Goal: Learn about a topic

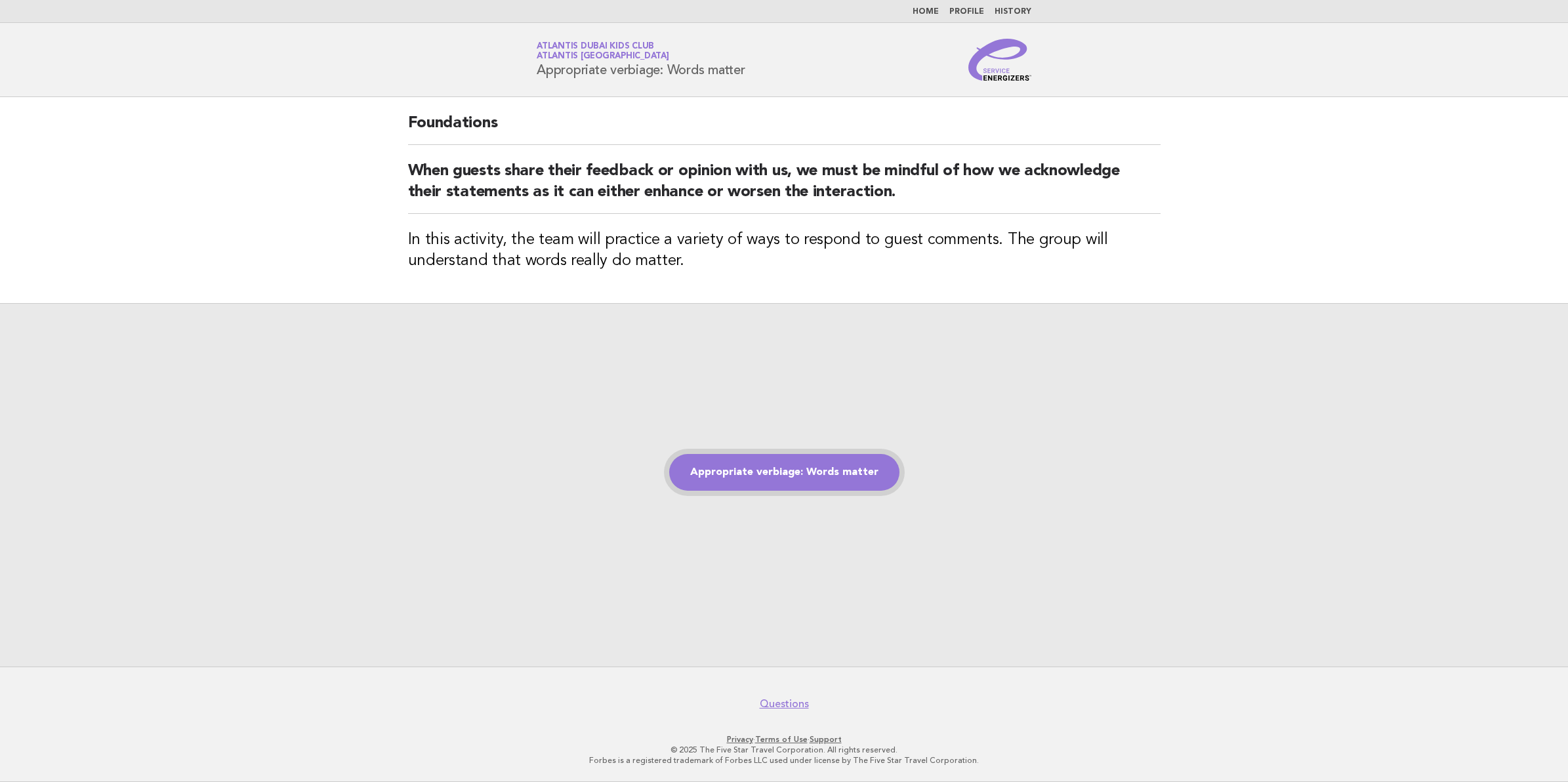
click at [865, 486] on link "Appropriate verbiage: Words matter" at bounding box center [784, 472] width 230 height 36
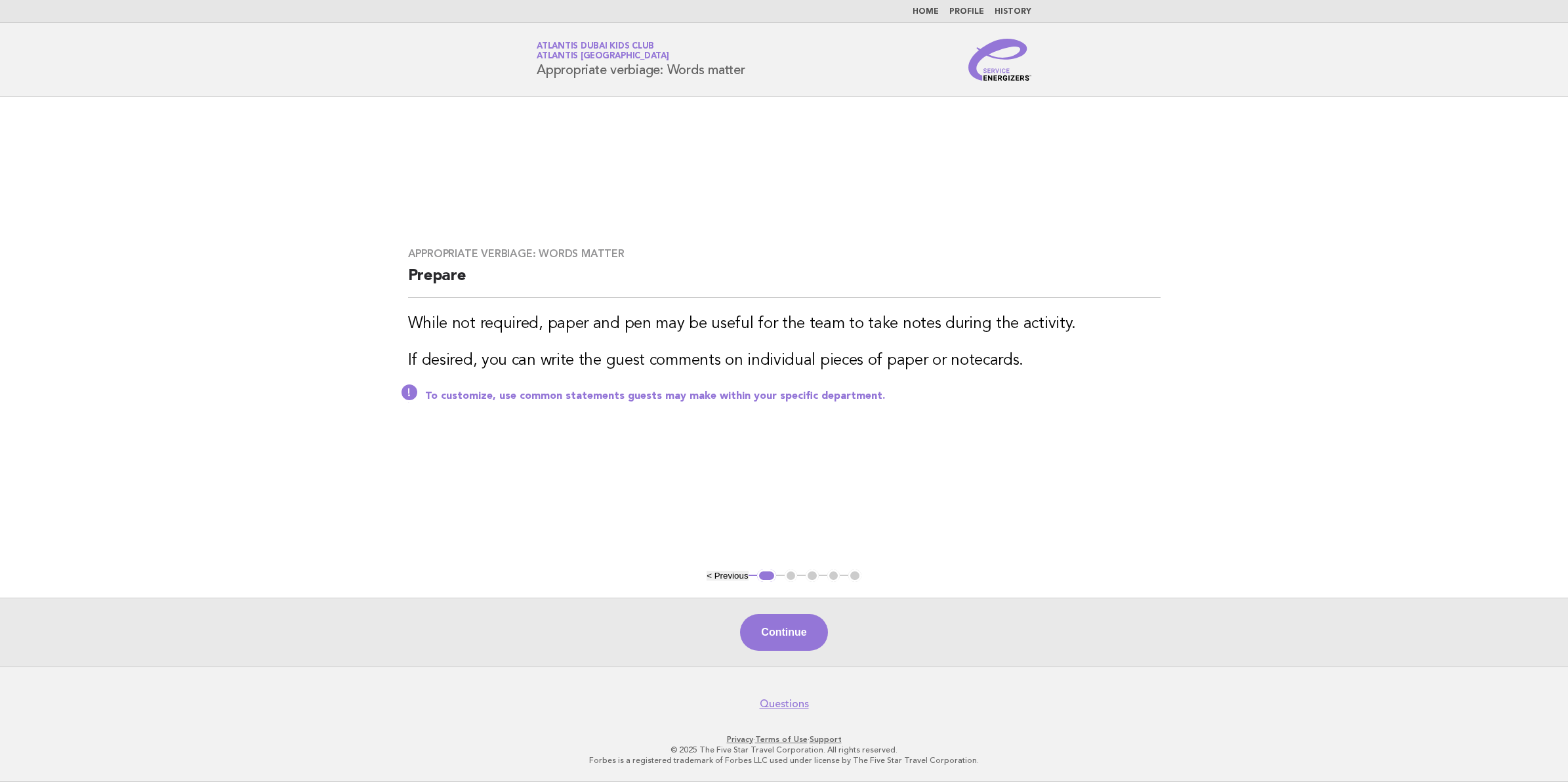
click at [789, 605] on div "Continue" at bounding box center [784, 632] width 1568 height 69
click at [794, 641] on button "Continue" at bounding box center [783, 632] width 88 height 36
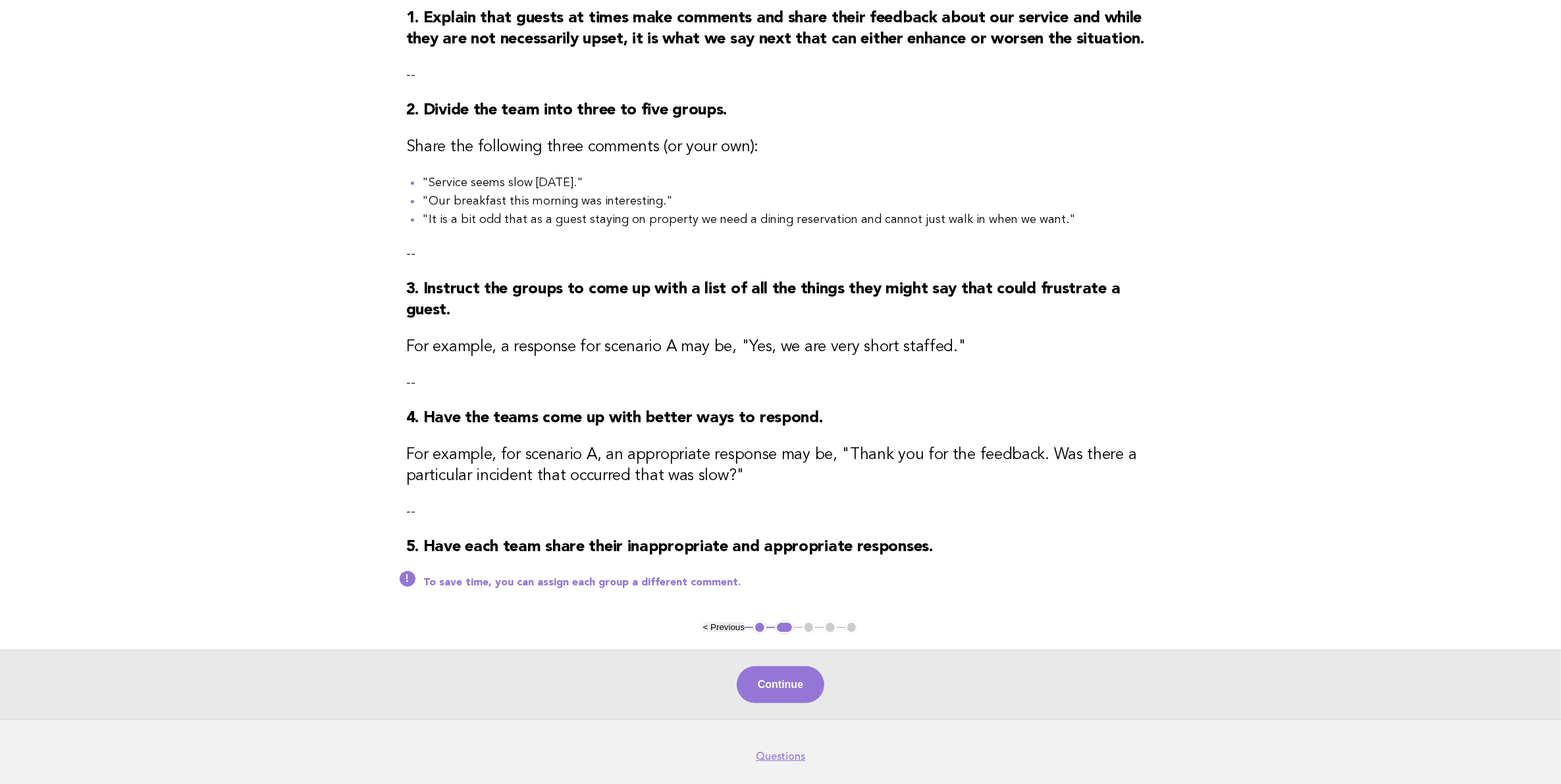
scroll to position [230, 0]
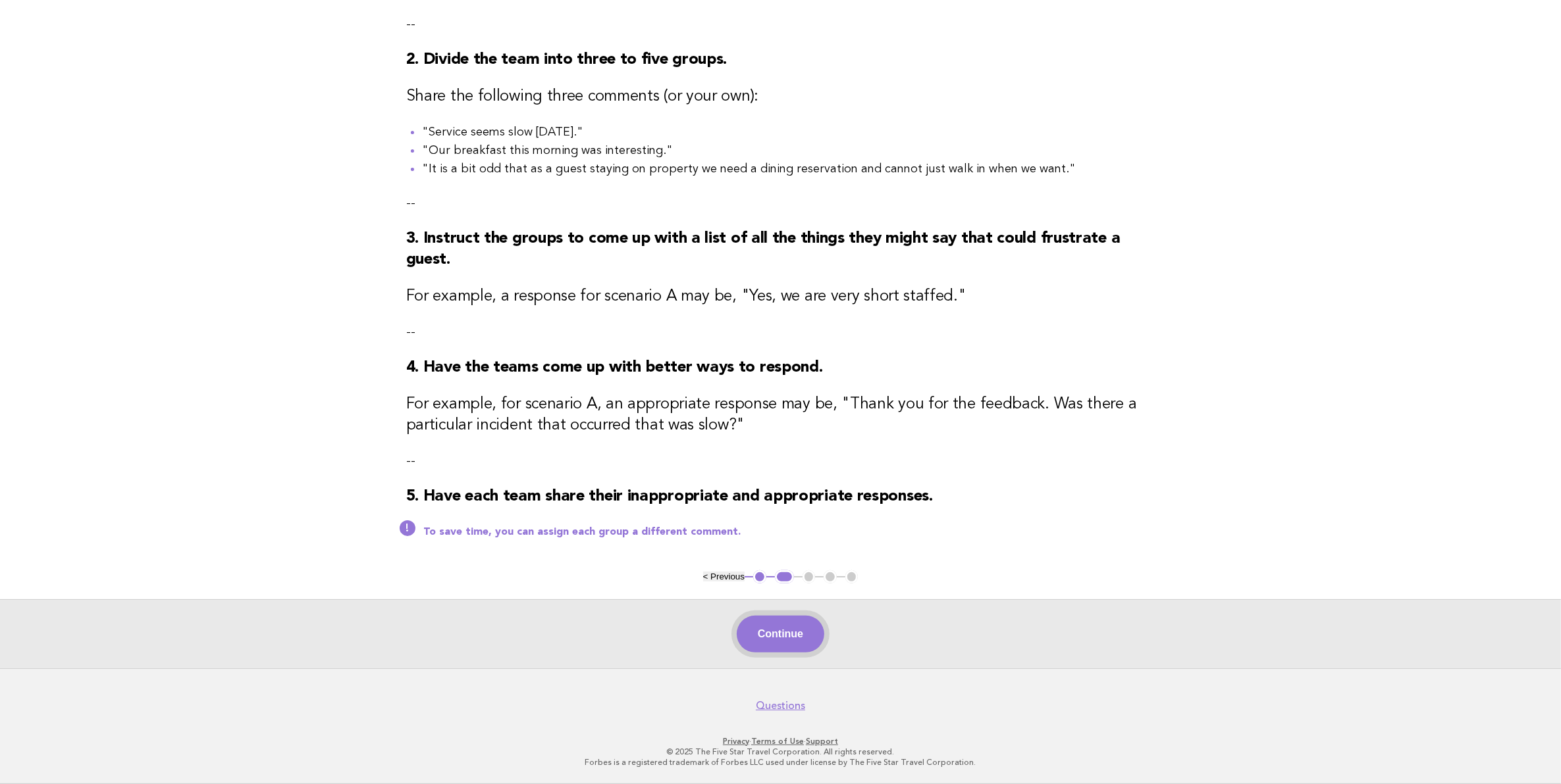
click at [803, 633] on button "Continue" at bounding box center [780, 634] width 88 height 37
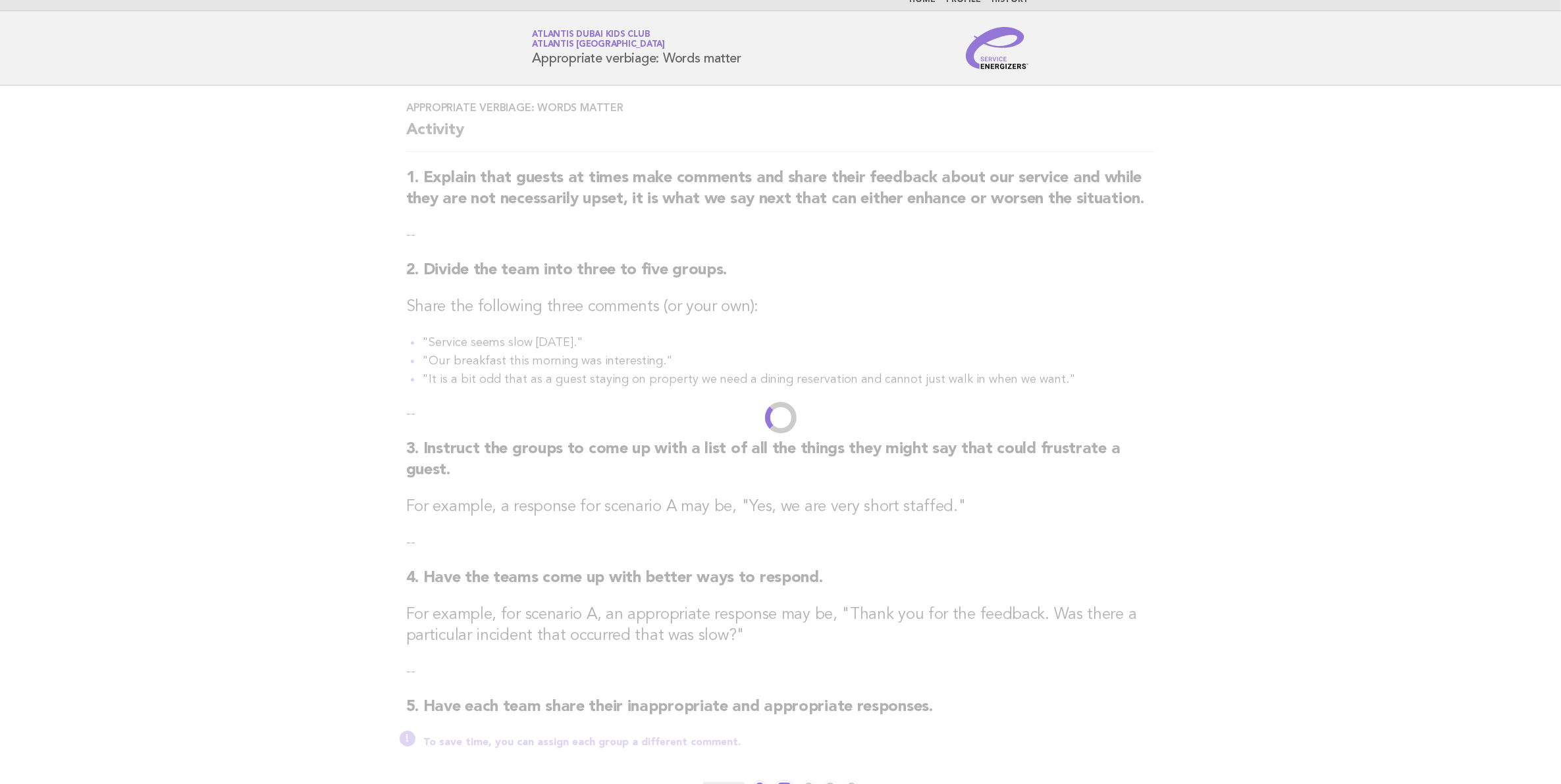
scroll to position [0, 0]
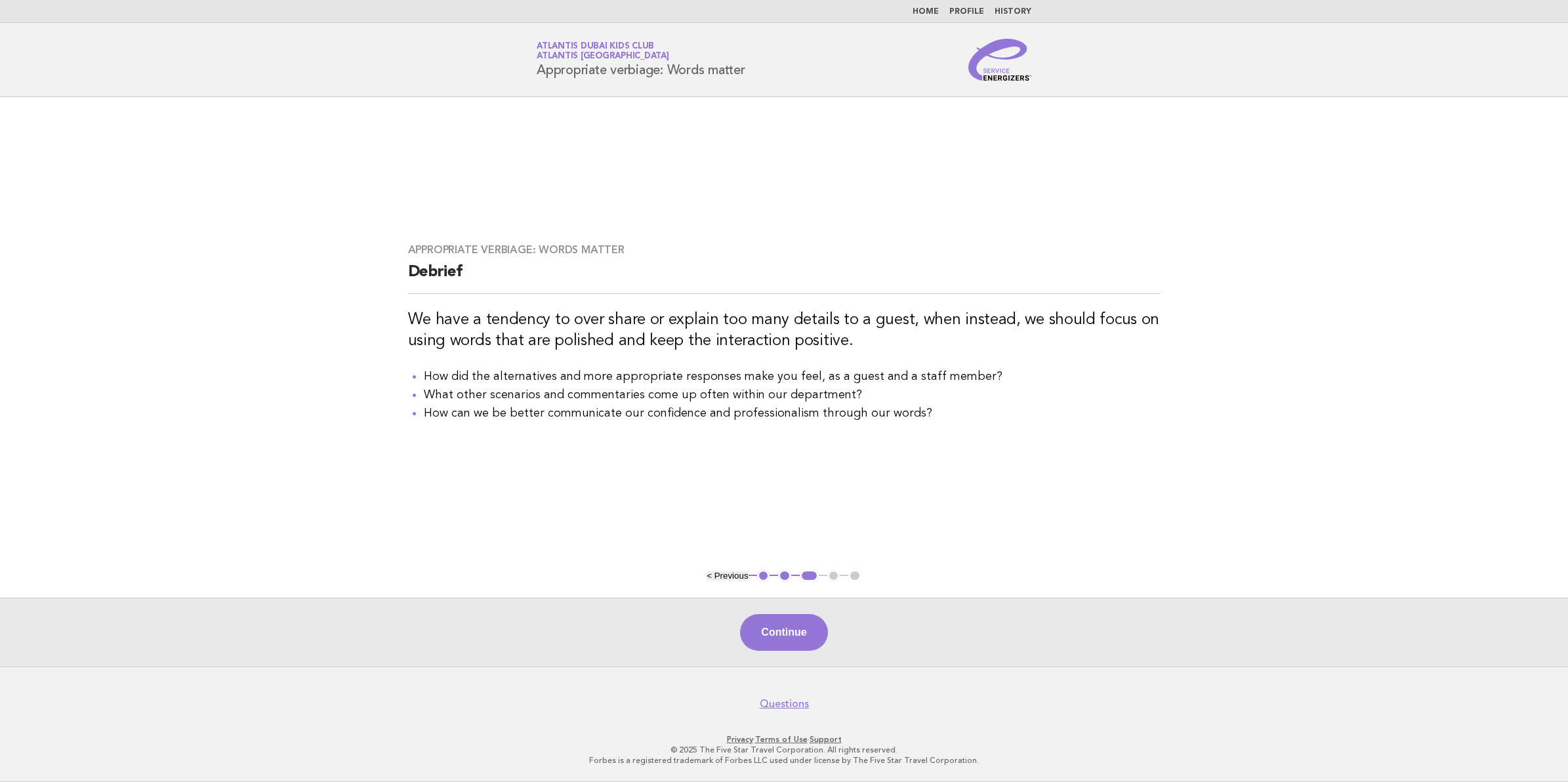
click at [216, 177] on main "Appropriate verbiage: Words matter Debrief We have a tendency to over share or …" at bounding box center [784, 381] width 1568 height 570
drag, startPoint x: 752, startPoint y: 75, endPoint x: 535, endPoint y: 75, distance: 217.0
click at [535, 75] on div "Service Energizers Atlantis Dubai Kids Club Atlantis Dubai Appropriate verbiage…" at bounding box center [784, 60] width 531 height 42
copy h1 "Appropriate verbiage: Words matter"
click at [734, 571] on button "< Previous" at bounding box center [727, 576] width 41 height 10
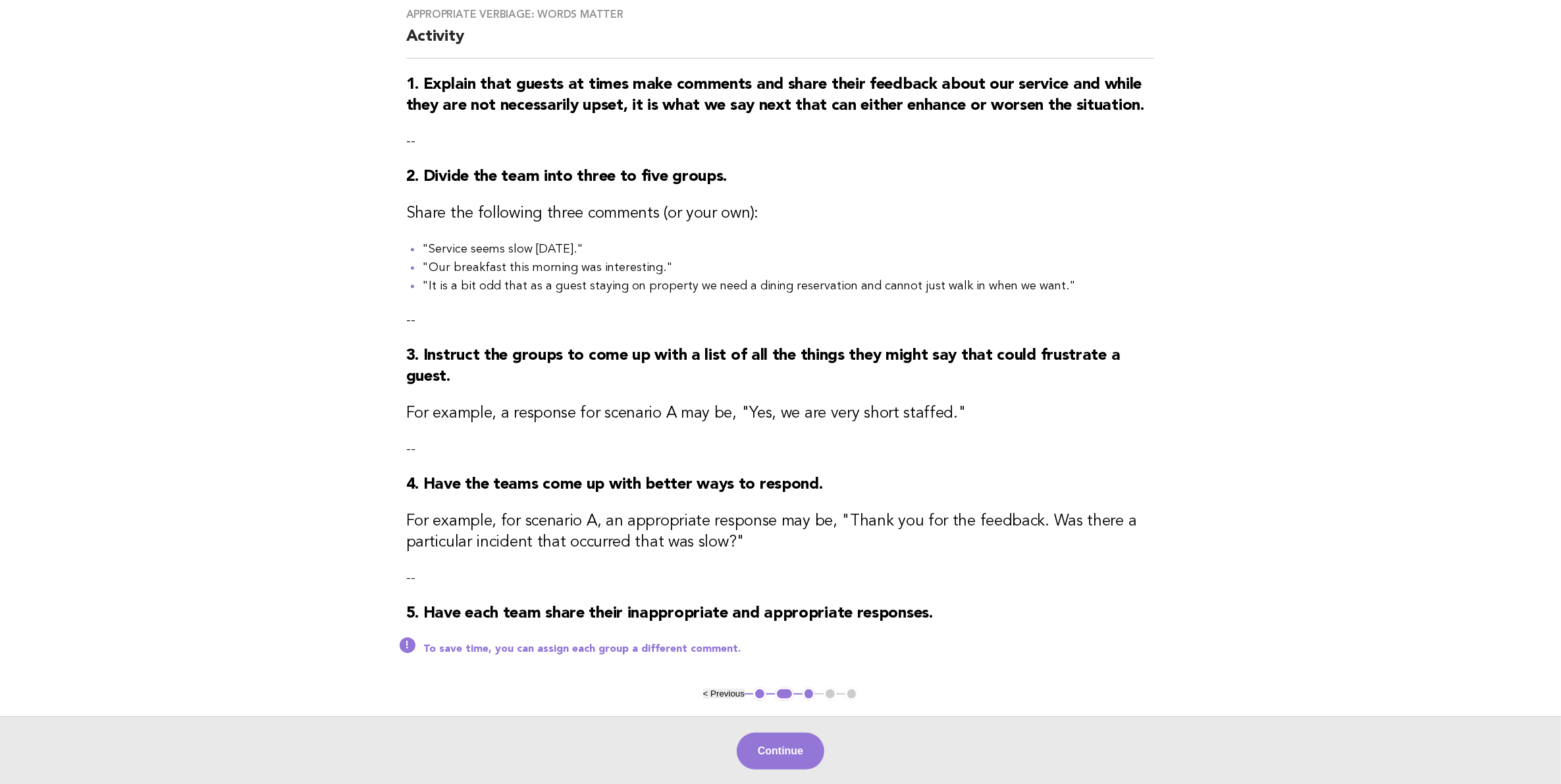
scroll to position [165, 0]
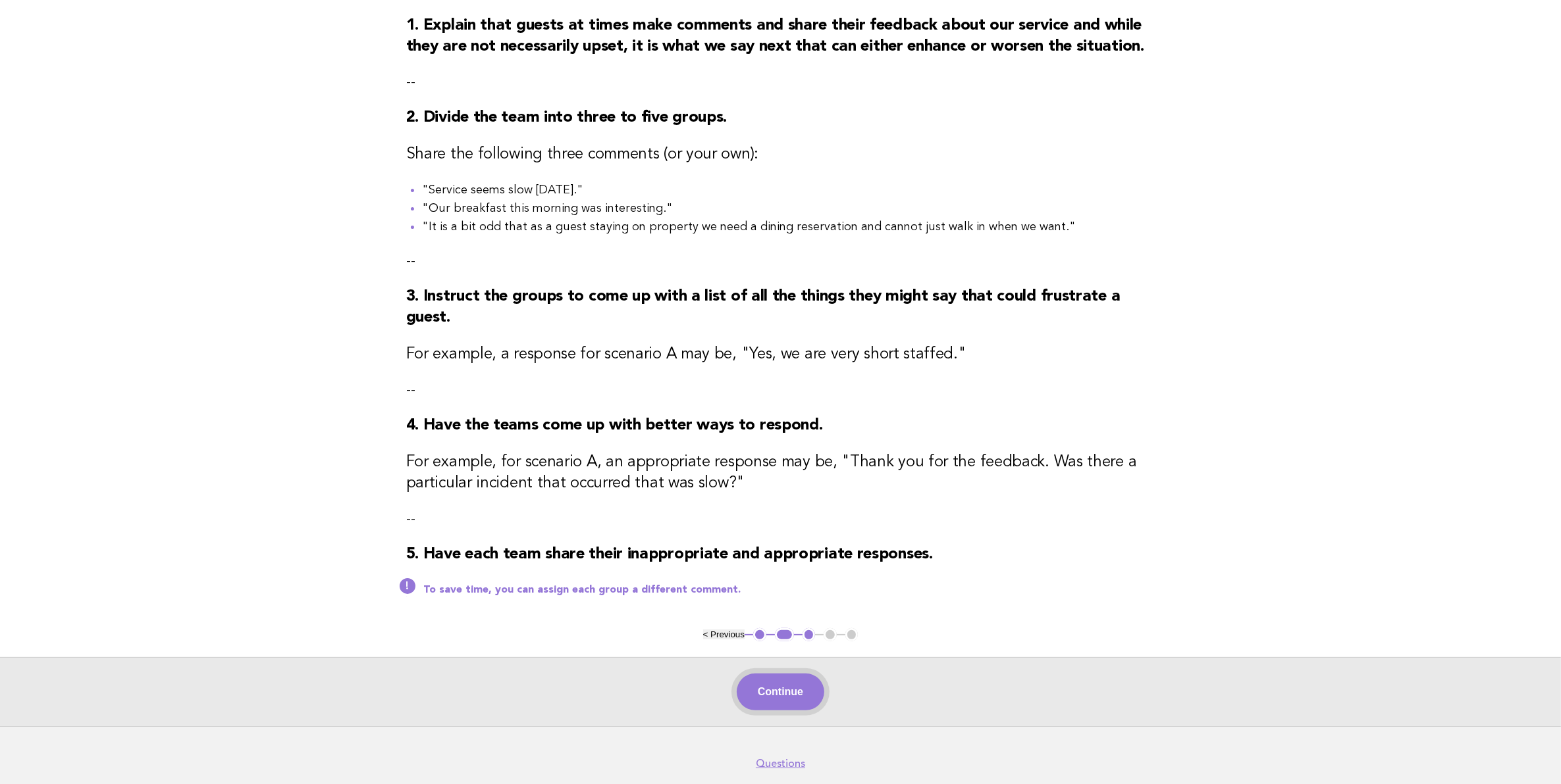
click at [808, 699] on button "Continue" at bounding box center [780, 692] width 88 height 37
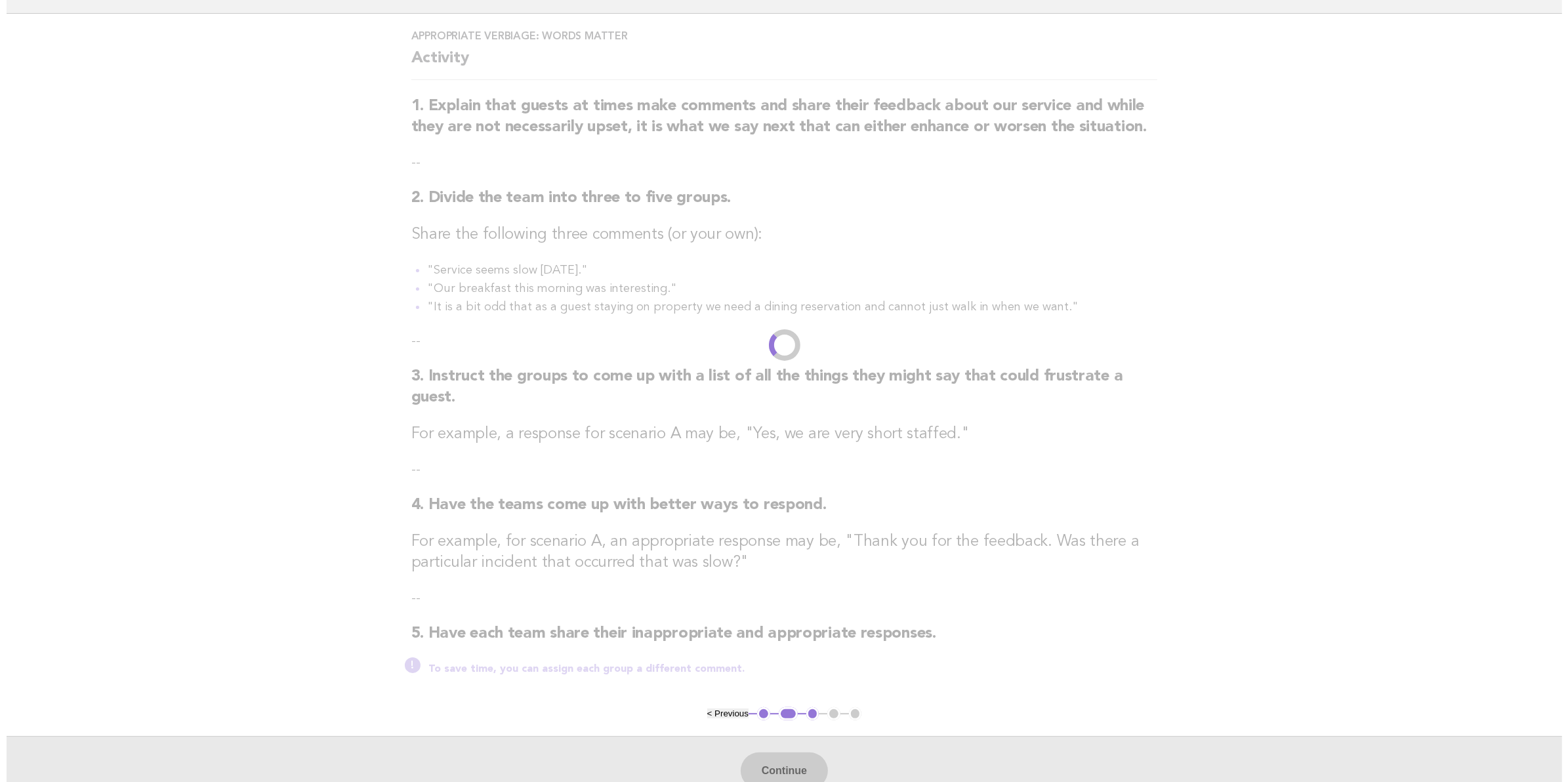
scroll to position [0, 0]
